Goal: Transaction & Acquisition: Obtain resource

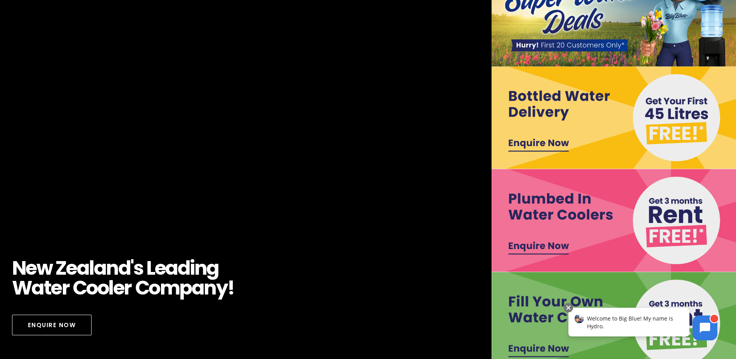
scroll to position [39, 0]
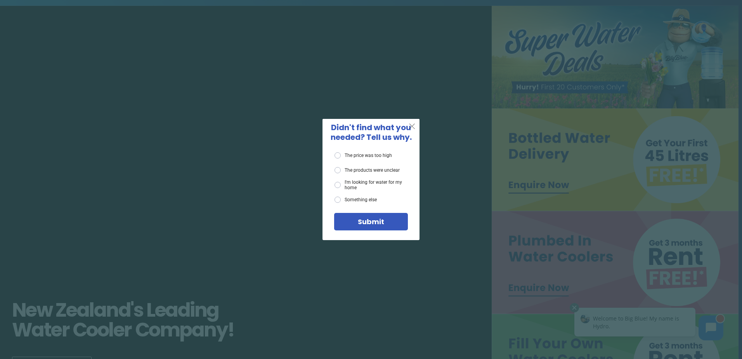
click at [411, 125] on span "X" at bounding box center [412, 126] width 7 height 10
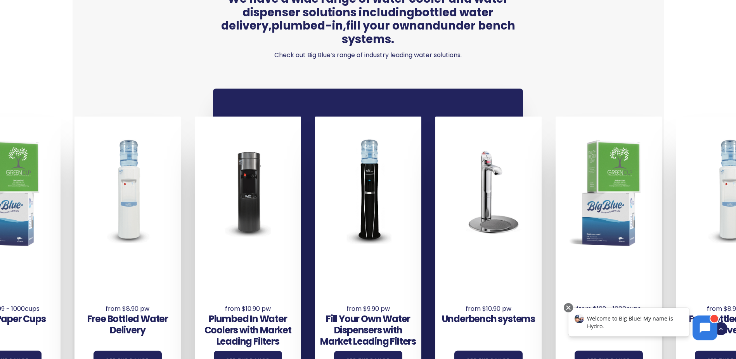
scroll to position [543, 0]
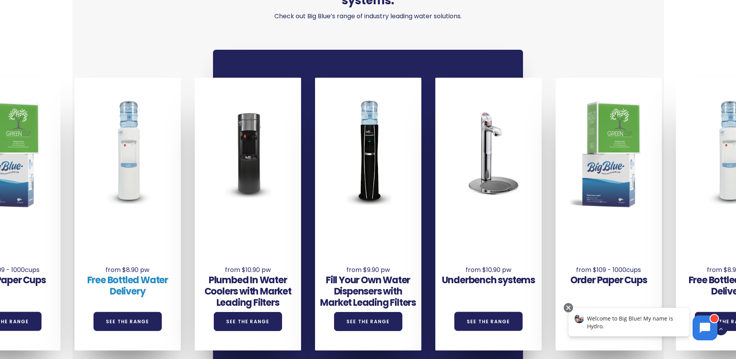
click at [131, 273] on link "Free Bottled Water Delivery" at bounding box center [127, 285] width 81 height 24
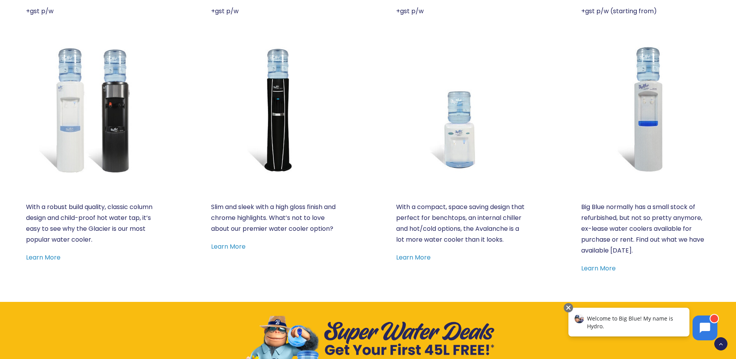
scroll to position [427, 0]
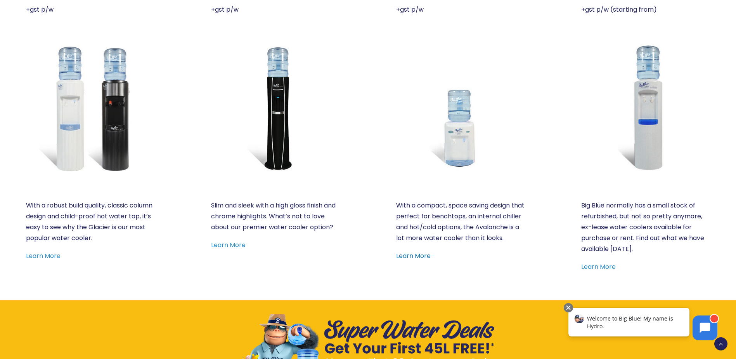
click at [428, 260] on link "Learn More" at bounding box center [413, 255] width 35 height 9
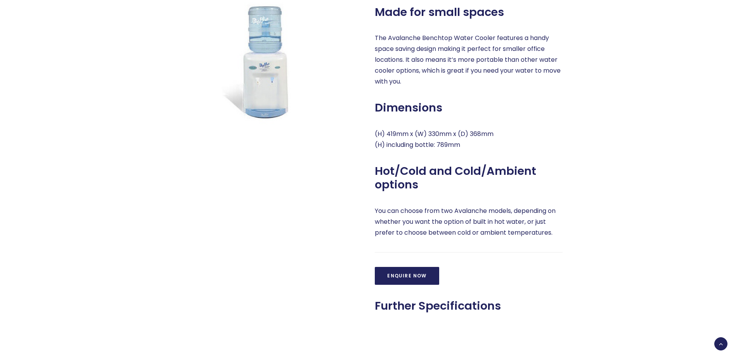
scroll to position [349, 0]
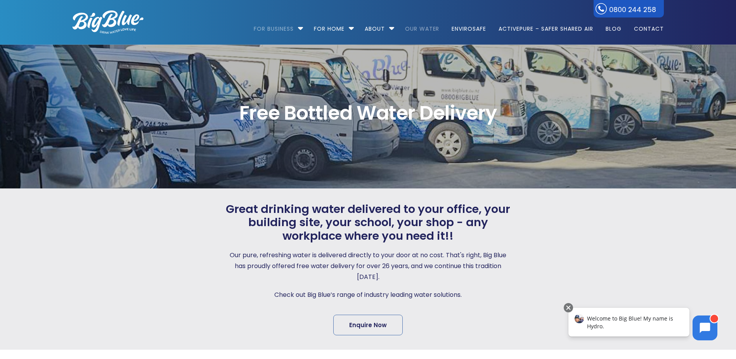
click at [407, 24] on link "Our Water" at bounding box center [422, 25] width 45 height 50
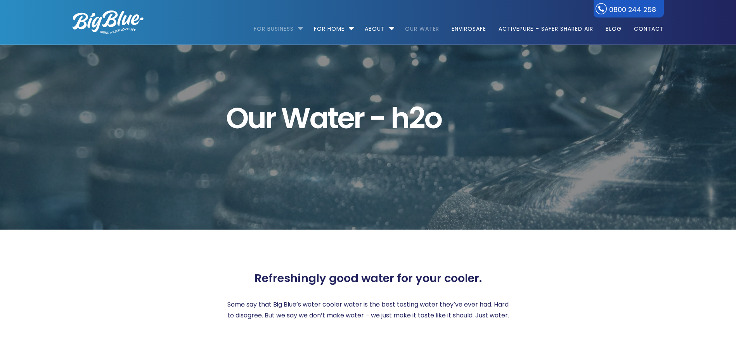
click at [296, 29] on link "For Business" at bounding box center [276, 25] width 45 height 50
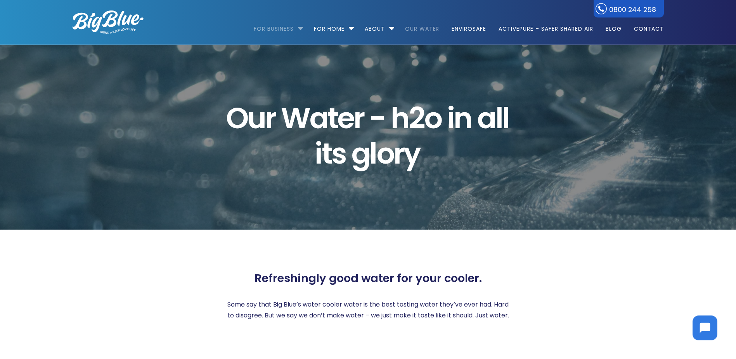
click at [289, 30] on link "For Business" at bounding box center [276, 25] width 45 height 50
click at [300, 26] on li "For Business Bottled Water Delivery Plumbed in Water Coolers Hot & Cold Water D…" at bounding box center [280, 25] width 53 height 44
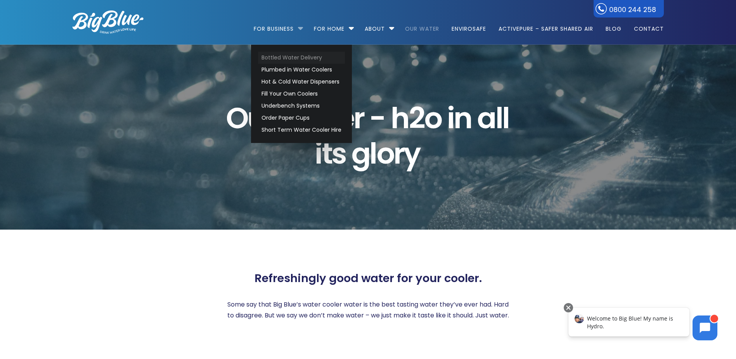
click at [282, 53] on link "Bottled Water Delivery" at bounding box center [301, 58] width 87 height 12
